Goal: Task Accomplishment & Management: Use online tool/utility

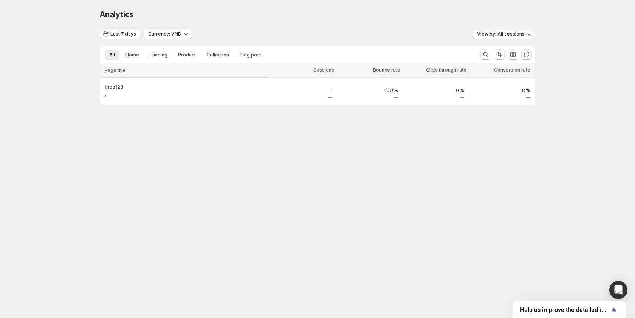
click at [486, 30] on button "View by: All sessions" at bounding box center [504, 34] width 63 height 11
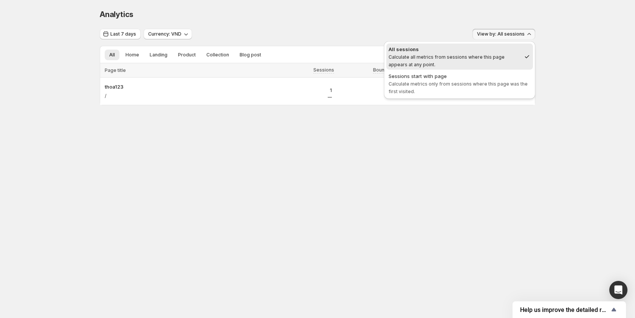
click at [405, 19] on div "Analytics" at bounding box center [318, 14] width 436 height 11
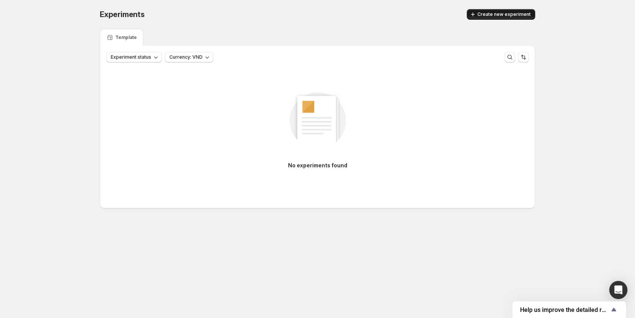
click at [513, 14] on span "Create new experiment" at bounding box center [504, 14] width 53 height 6
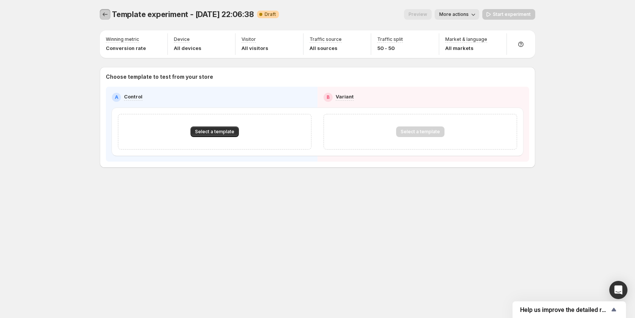
click at [104, 14] on icon "Experiments" at bounding box center [105, 14] width 5 height 4
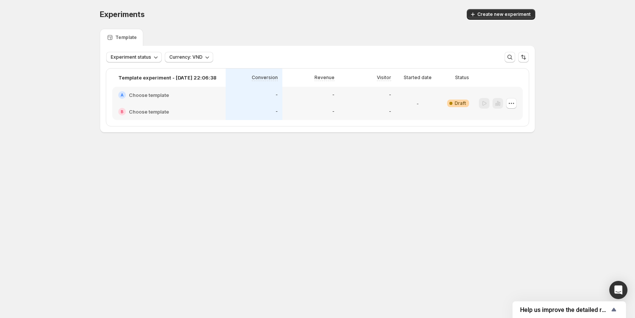
click at [484, 188] on body "Experiments. This page is ready Experiments Create new experiment Template Expe…" at bounding box center [317, 159] width 635 height 318
